Goal: Information Seeking & Learning: Check status

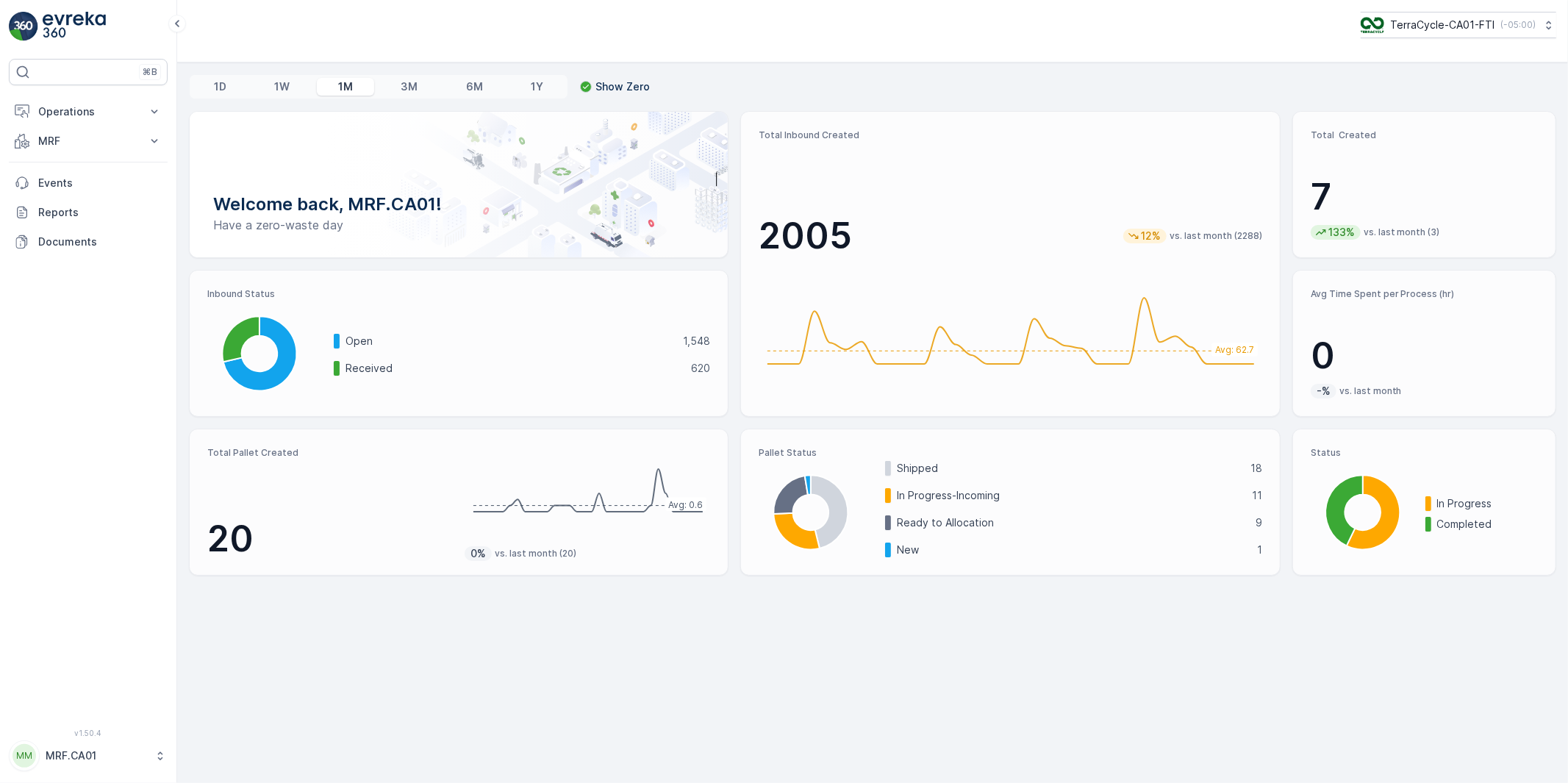
click at [156, 760] on icon at bounding box center [160, 755] width 15 height 14
click at [77, 714] on div "Log Out" at bounding box center [88, 720] width 153 height 21
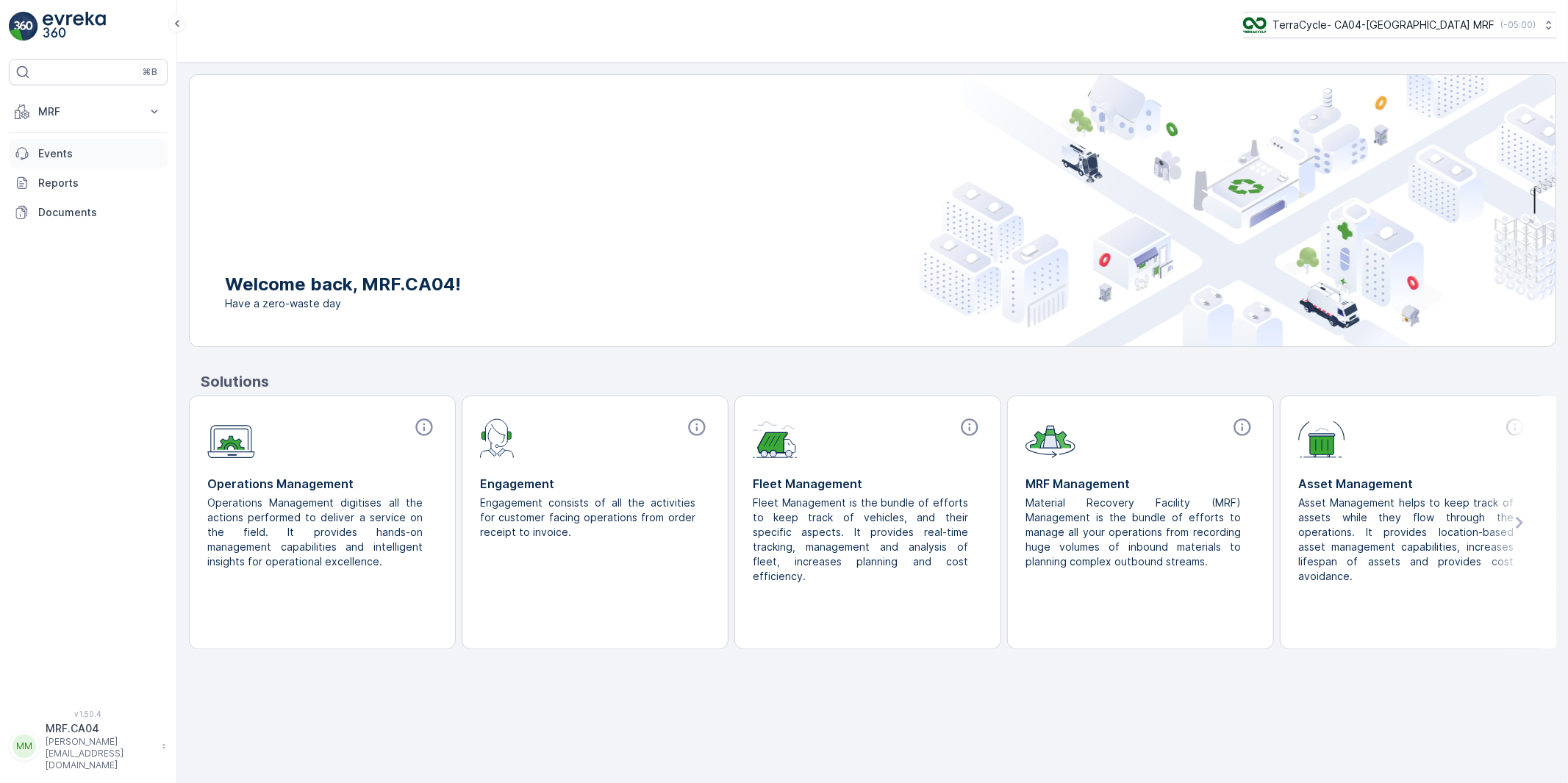
click at [48, 152] on p "Events" at bounding box center [100, 153] width 124 height 14
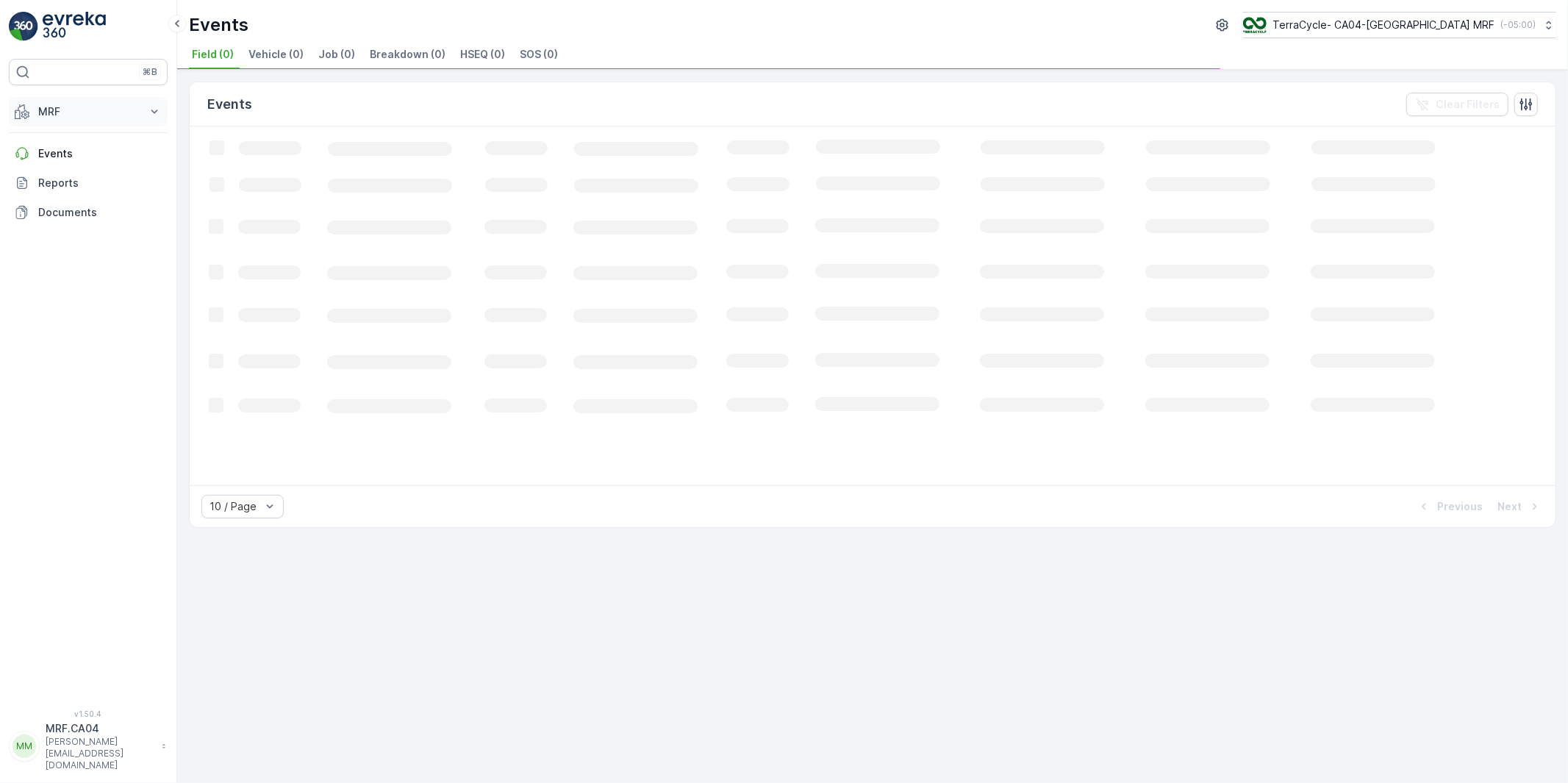
click at [49, 111] on p "MRF" at bounding box center [88, 111] width 100 height 14
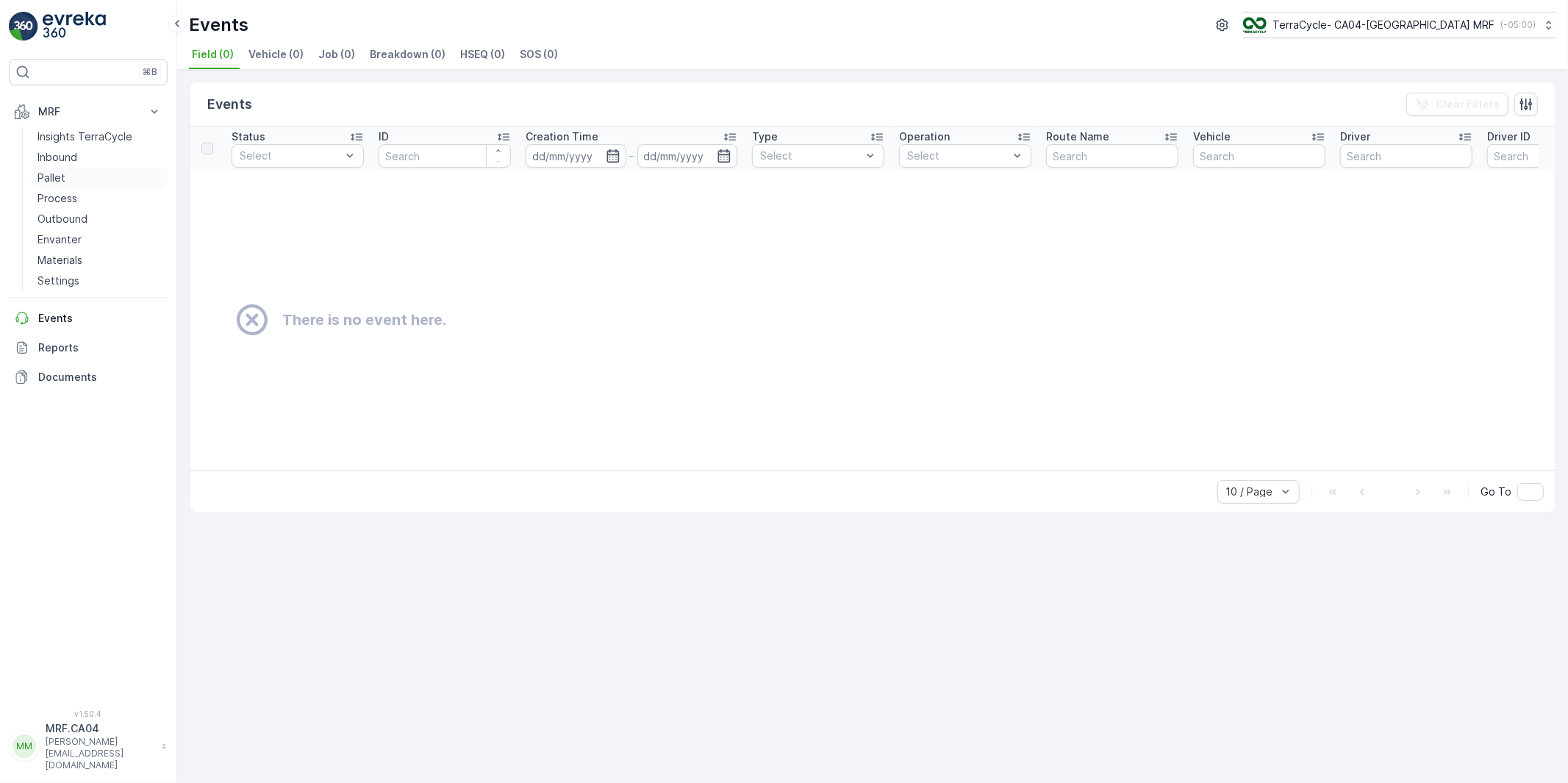
click at [47, 179] on p "Pallet" at bounding box center [51, 177] width 28 height 14
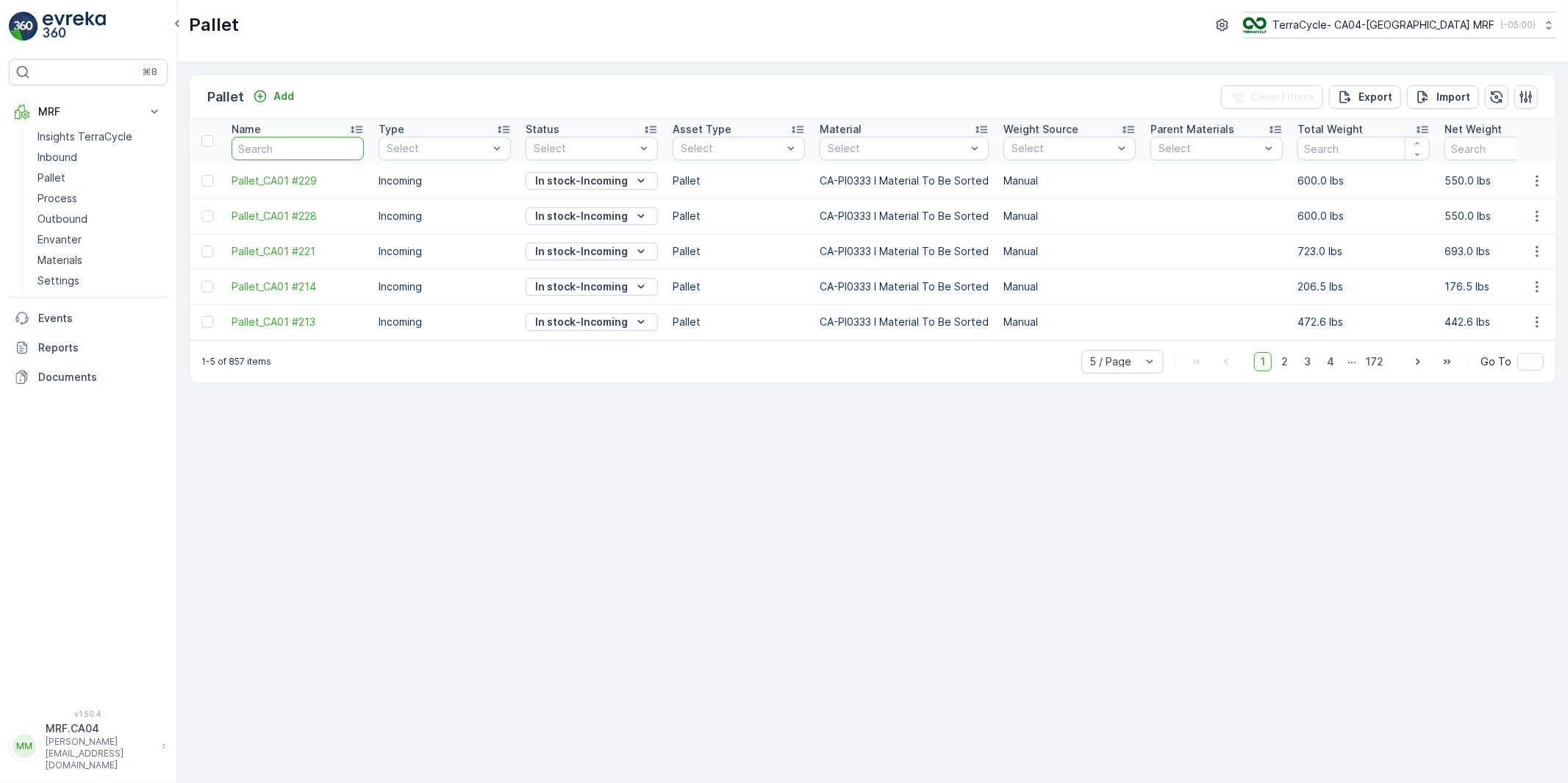
click at [258, 143] on input "text" at bounding box center [297, 148] width 132 height 24
type input "FD"
click at [53, 174] on p "Pallet" at bounding box center [51, 177] width 28 height 14
click at [705, 250] on span "FD Pallet" at bounding box center [704, 250] width 44 height 11
click at [1106, 373] on div "5 / Page" at bounding box center [1134, 361] width 82 height 24
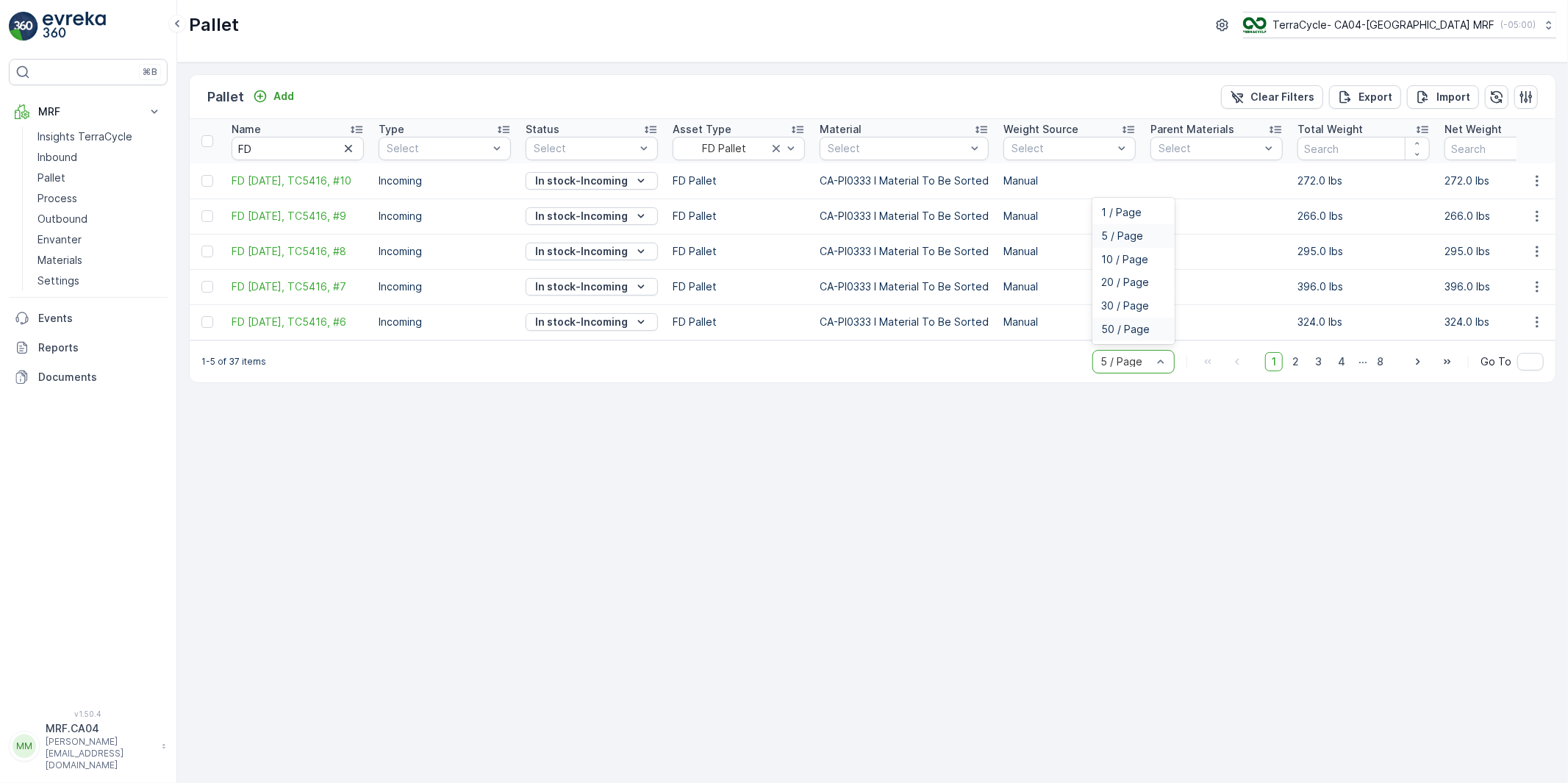
click at [1118, 335] on span "50 / Page" at bounding box center [1126, 329] width 49 height 11
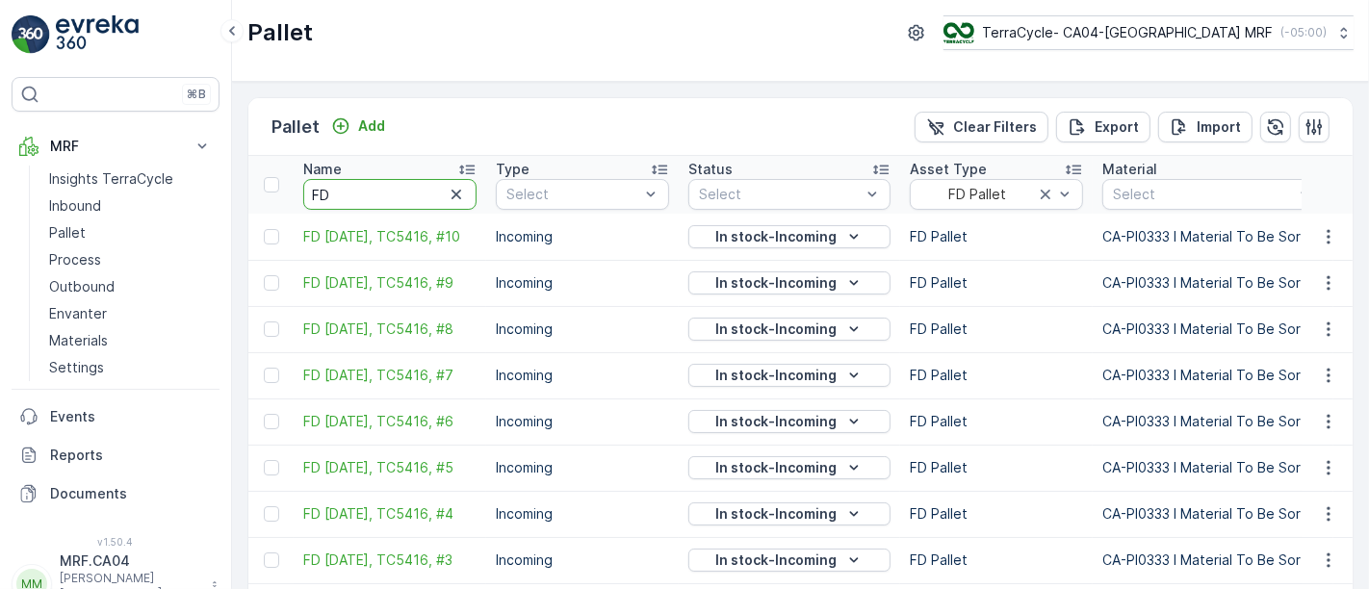
drag, startPoint x: 316, startPoint y: 191, endPoint x: 282, endPoint y: 192, distance: 33.7
paste input "TC5416"
type input "TC5416"
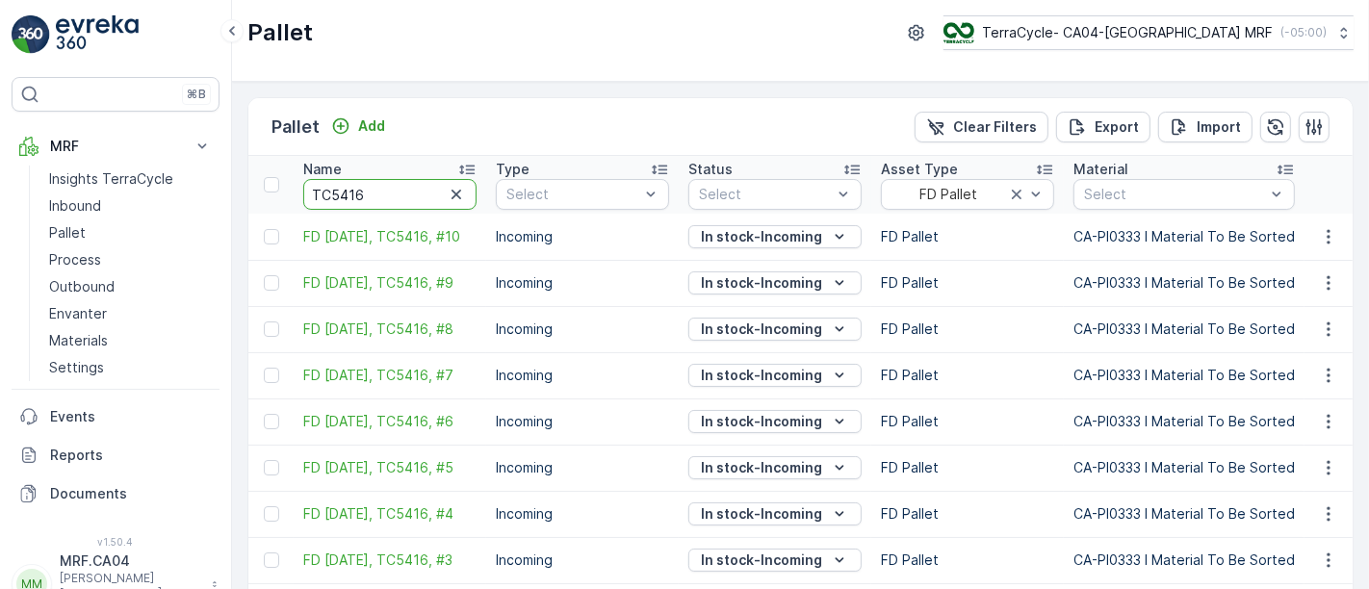
drag, startPoint x: 385, startPoint y: 191, endPoint x: 260, endPoint y: 199, distance: 125.5
paste input "398"
type input "TC5398"
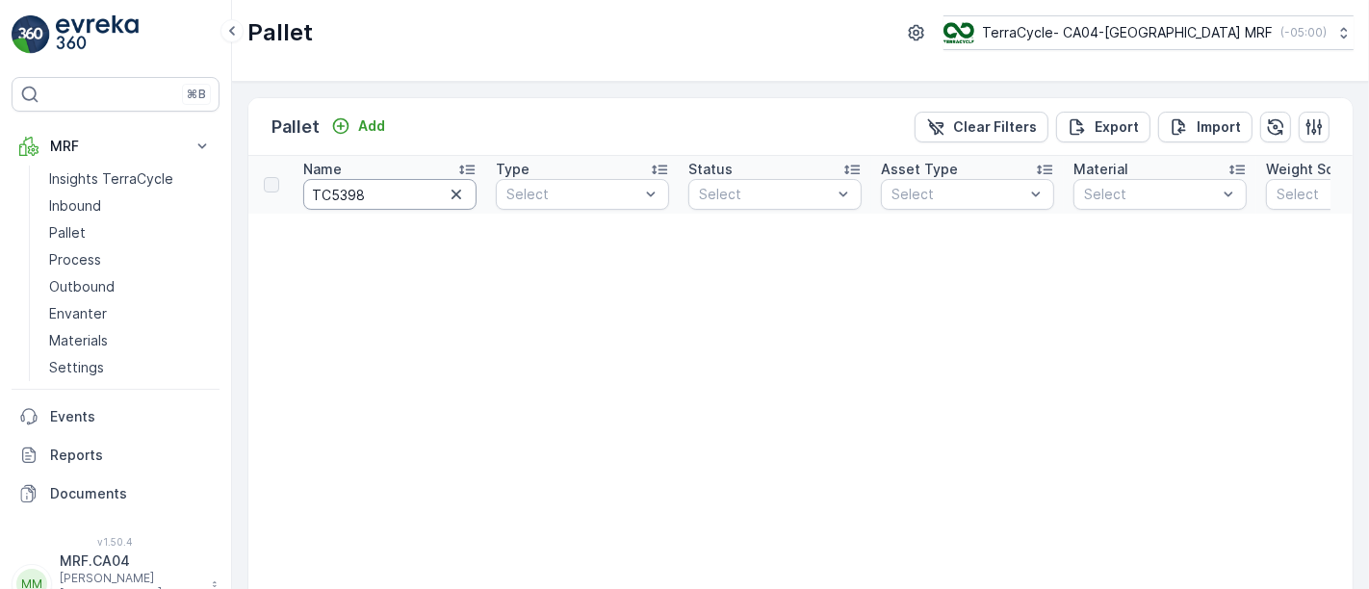
click at [404, 196] on input "TC5398" at bounding box center [389, 194] width 173 height 31
click at [402, 195] on input "TC5398" at bounding box center [389, 194] width 173 height 31
drag, startPoint x: 399, startPoint y: 194, endPoint x: 252, endPoint y: 195, distance: 146.4
click at [363, 204] on input "TC5398" at bounding box center [389, 194] width 173 height 31
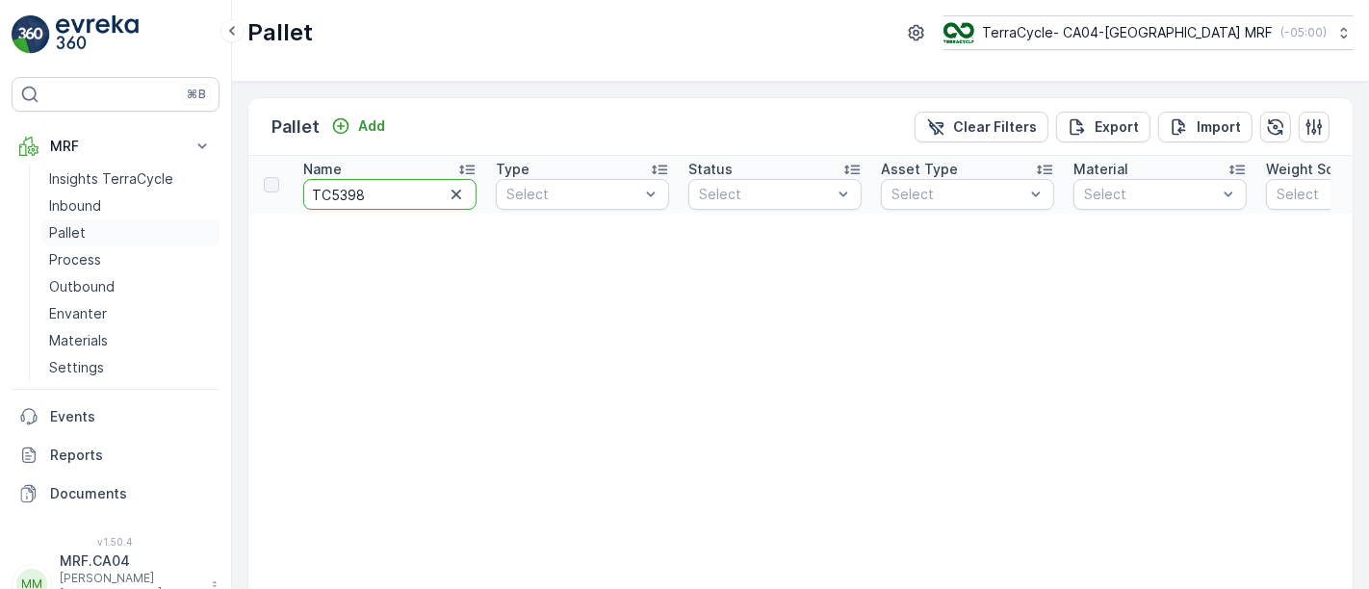
click at [68, 231] on p "Pallet" at bounding box center [67, 232] width 37 height 19
click at [69, 231] on p "Pallet" at bounding box center [67, 232] width 37 height 19
click at [342, 202] on input "TC5398" at bounding box center [389, 194] width 173 height 31
click at [452, 193] on icon "button" at bounding box center [456, 194] width 19 height 19
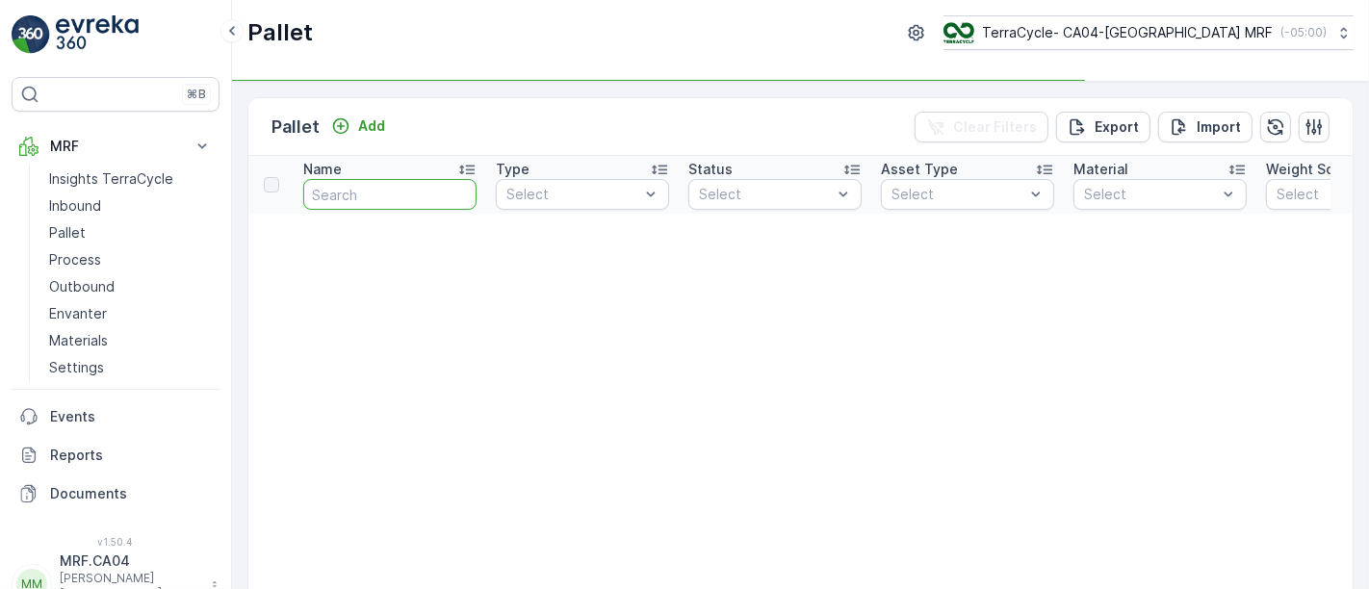
click at [411, 198] on input "text" at bounding box center [389, 194] width 173 height 31
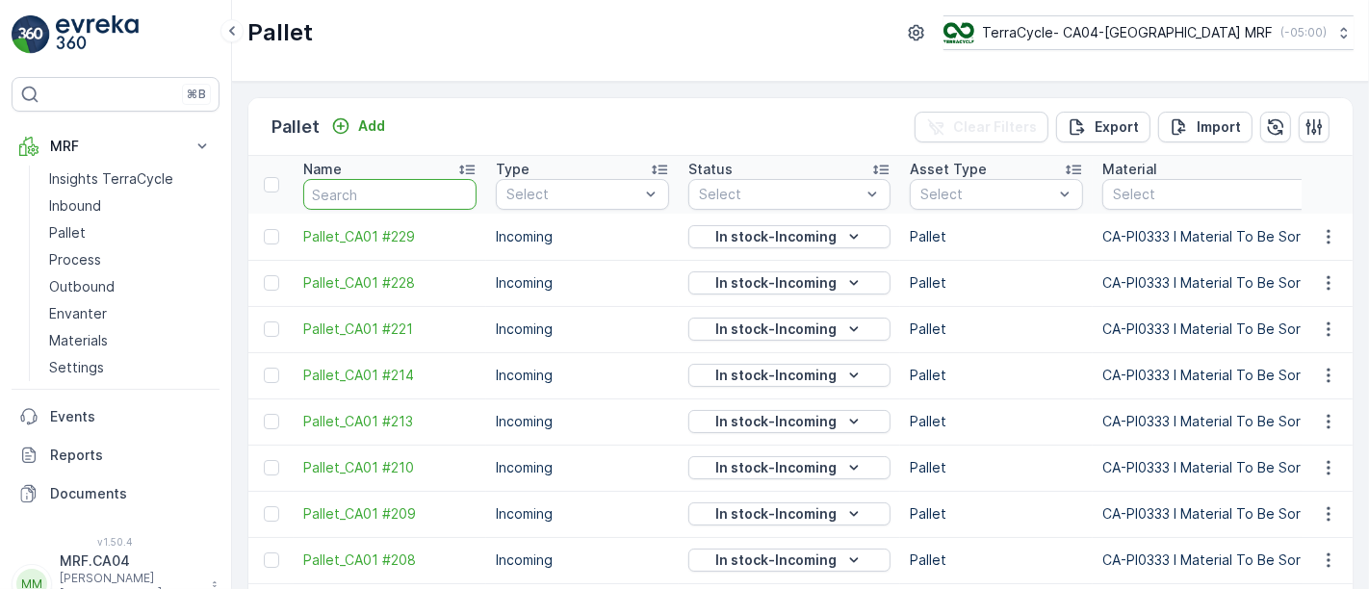
click at [404, 196] on input "text" at bounding box center [389, 194] width 173 height 31
paste input "TC5398"
type input "TC5398"
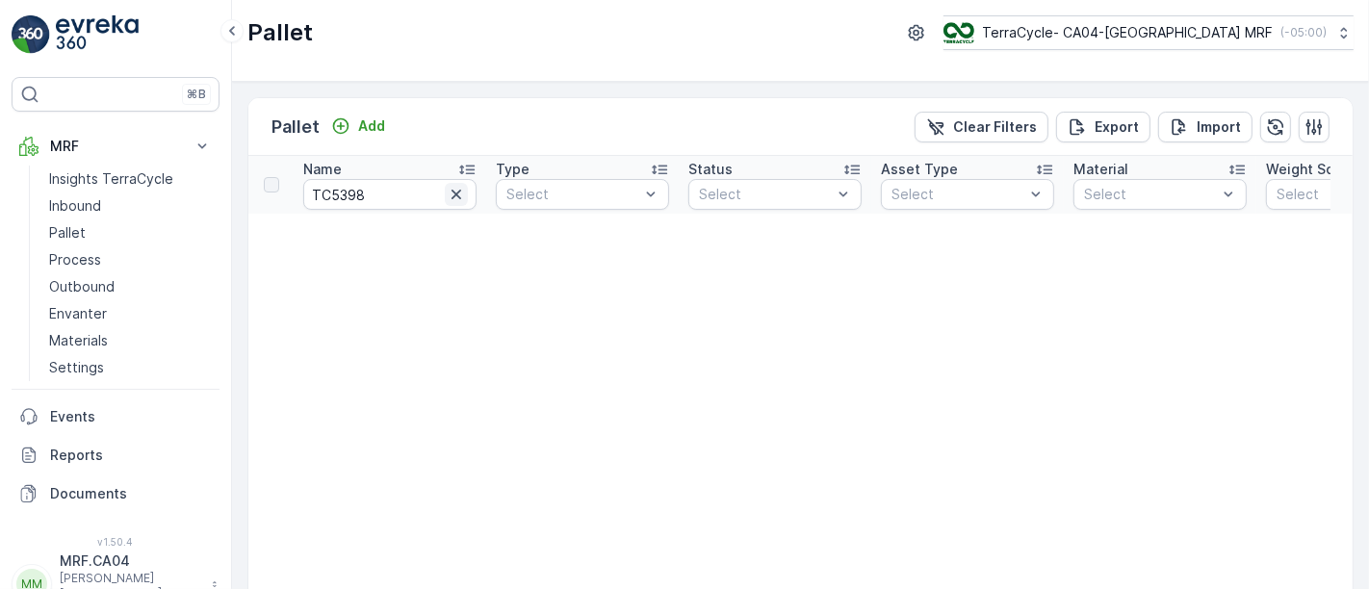
click at [457, 192] on icon "button" at bounding box center [457, 195] width 10 height 10
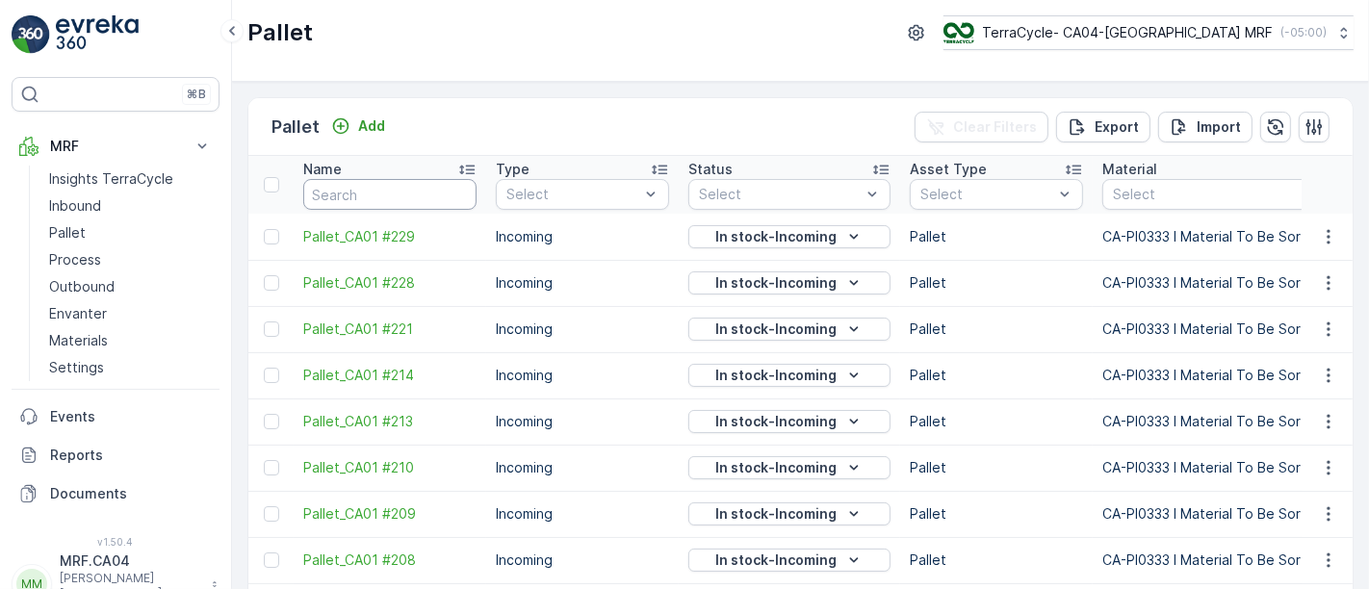
drag, startPoint x: 374, startPoint y: 207, endPoint x: 382, endPoint y: 198, distance: 12.3
click at [374, 204] on input "text" at bounding box center [389, 194] width 173 height 31
paste input "TC5404"
type input "TC5404"
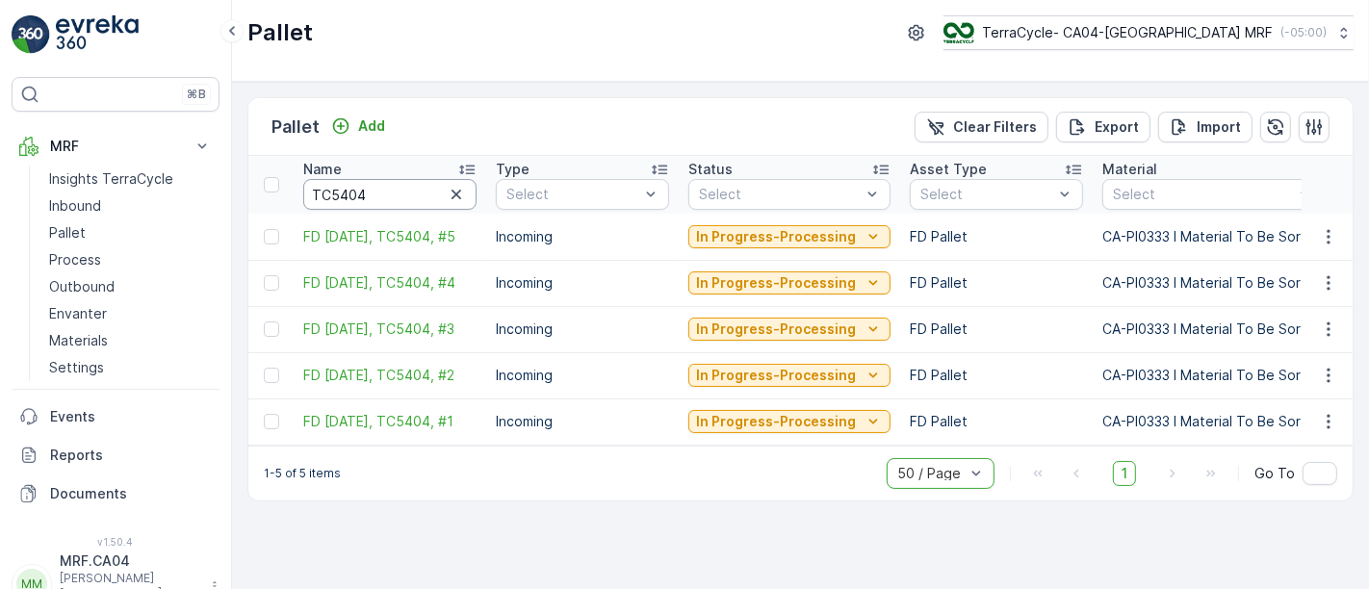
click at [371, 190] on input "TC5404" at bounding box center [389, 194] width 173 height 31
paste input "2"
type input "TC5402"
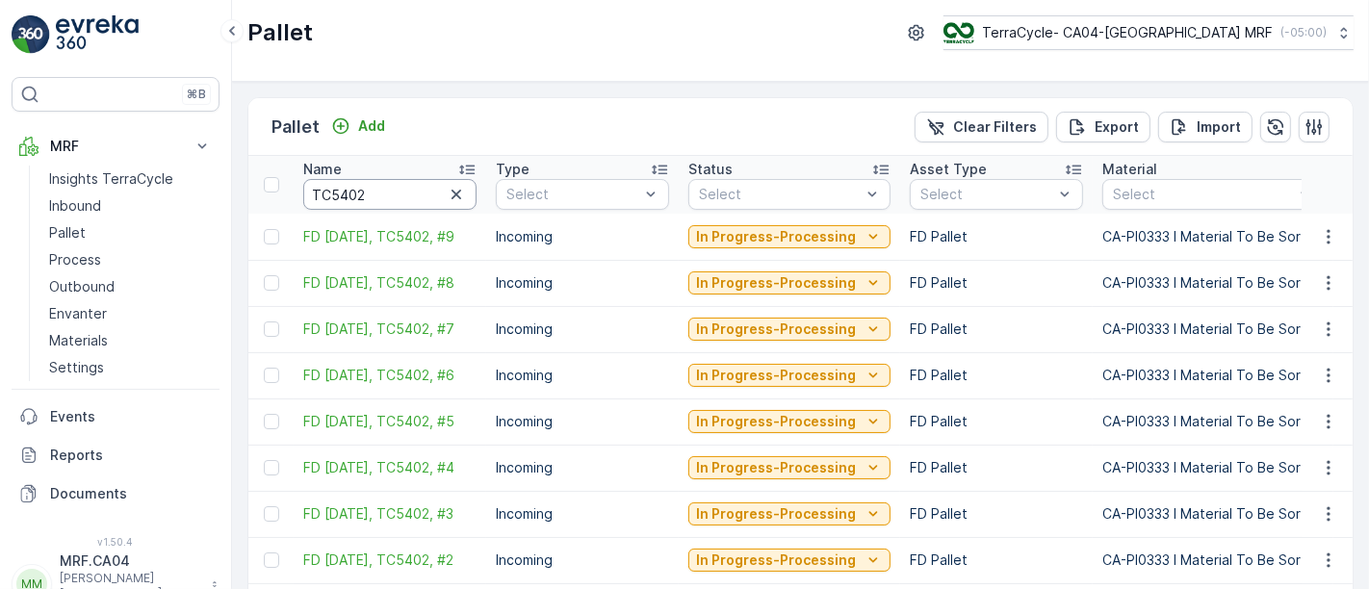
click at [381, 194] on input "TC5402" at bounding box center [389, 194] width 173 height 31
paste input "6"
type input "TC5406"
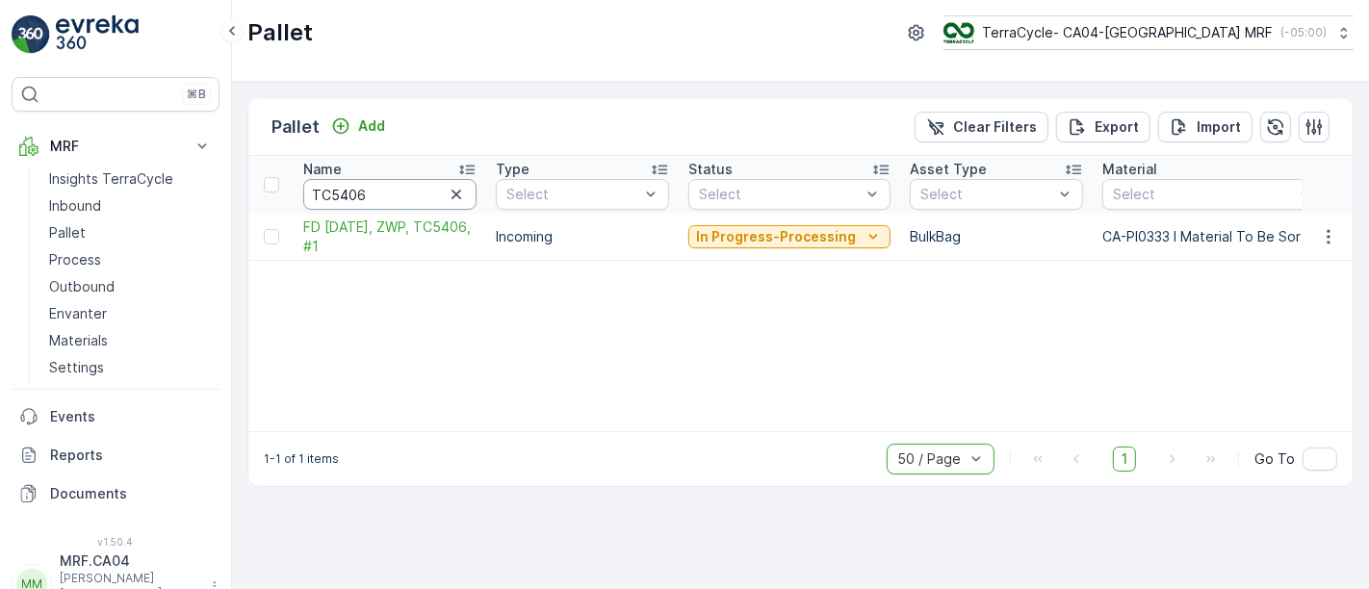
click at [314, 197] on input "TC5406" at bounding box center [389, 194] width 173 height 31
paste input "371"
type input "TC5371"
